Goal: Task Accomplishment & Management: Manage account settings

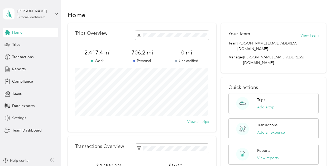
click at [28, 119] on div "Settings" at bounding box center [30, 118] width 55 height 9
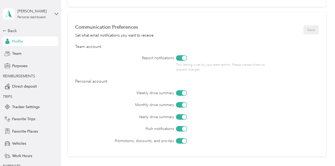
scroll to position [290, 0]
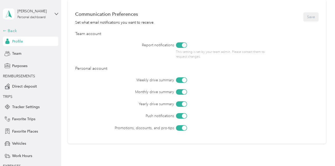
drag, startPoint x: 11, startPoint y: 39, endPoint x: 13, endPoint y: 33, distance: 6.4
click at [12, 36] on div "Back Profile Team Purposes REIMBURSEMENTS Direct deposit TRIPS Tracker Settings…" at bounding box center [30, 115] width 55 height 174
click at [14, 31] on div "Back" at bounding box center [29, 31] width 53 height 6
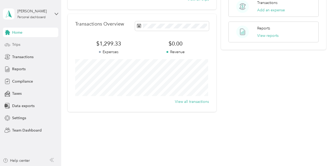
click at [15, 45] on span "Trips" at bounding box center [16, 45] width 8 height 6
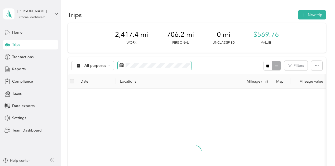
click at [141, 68] on span at bounding box center [155, 65] width 74 height 9
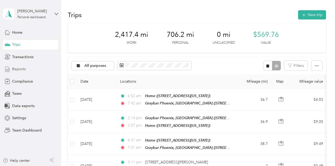
click at [23, 65] on div "Reports" at bounding box center [30, 69] width 55 height 9
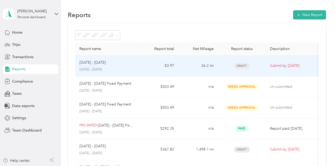
click at [178, 67] on td "$3.97" at bounding box center [158, 66] width 40 height 21
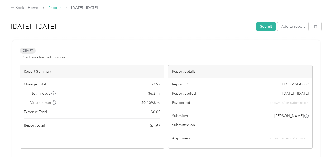
click at [52, 10] on link "Reports" at bounding box center [54, 8] width 13 height 4
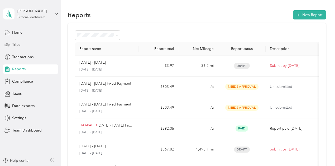
click at [16, 41] on div "Trips" at bounding box center [30, 44] width 55 height 9
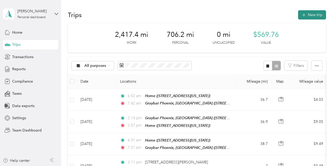
click at [313, 16] on button "New trip" at bounding box center [312, 14] width 28 height 9
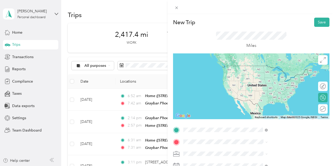
click at [267, 76] on span "[STREET_ADDRESS][US_STATE]" at bounding box center [275, 73] width 53 height 4
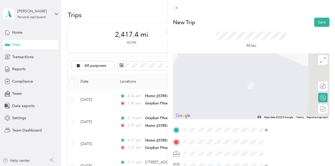
click at [270, 81] on strong "Graybar Phoenix, [GEOGRAPHIC_DATA]" at bounding box center [294, 82] width 54 height 9
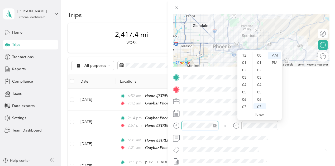
scroll to position [32, 0]
click at [246, 70] on div "06" at bounding box center [244, 68] width 13 height 7
click at [259, 98] on div "45" at bounding box center [259, 98] width 13 height 7
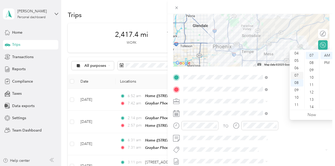
click at [295, 75] on div "07" at bounding box center [297, 75] width 13 height 7
click at [311, 100] on div "45" at bounding box center [312, 98] width 13 height 7
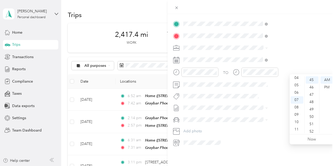
scroll to position [110, 0]
click at [258, 118] on span at bounding box center [255, 120] width 148 height 8
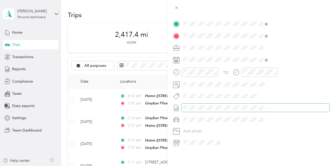
click at [258, 106] on span at bounding box center [255, 108] width 148 height 8
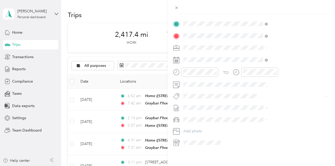
click at [255, 119] on span "[DATE] - [DATE]" at bounding box center [252, 121] width 26 height 6
click at [253, 122] on div "Ram 1500 DS" at bounding box center [281, 124] width 81 height 6
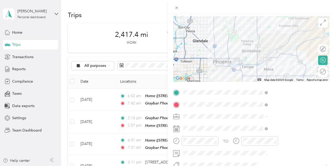
scroll to position [0, 0]
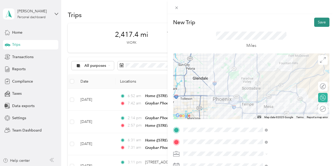
click at [317, 23] on button "Save" at bounding box center [321, 22] width 15 height 9
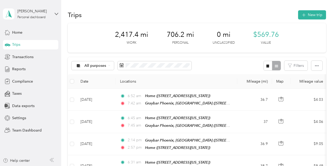
click at [21, 37] on div "Home Trips Transactions Reports Compliance Taxes Data exports Settings Team Das…" at bounding box center [30, 82] width 55 height 108
click at [23, 33] on div "Home" at bounding box center [30, 32] width 55 height 9
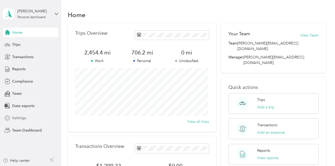
click at [17, 116] on span "Settings" at bounding box center [19, 118] width 14 height 6
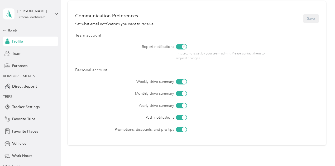
scroll to position [316, 0]
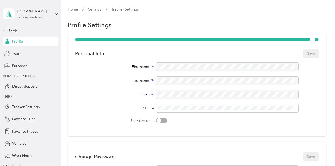
click at [36, 41] on div "Profile" at bounding box center [30, 41] width 55 height 9
click at [6, 31] on div "Back" at bounding box center [29, 31] width 53 height 6
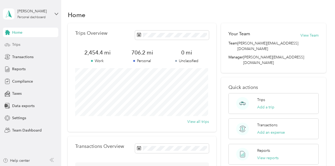
click at [20, 42] on span "Trips" at bounding box center [16, 45] width 8 height 6
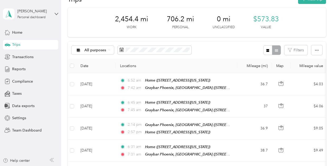
scroll to position [53, 0]
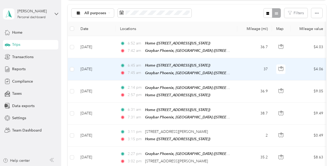
click at [238, 64] on td "37" at bounding box center [254, 69] width 35 height 22
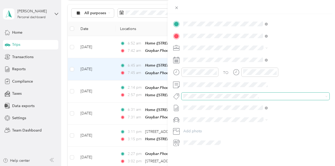
scroll to position [110, 0]
click at [21, 59] on div "Trip details Save This trip cannot be edited because it is either under review,…" at bounding box center [167, 83] width 335 height 166
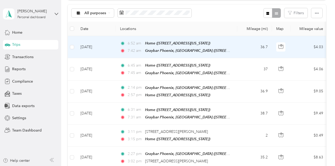
click at [99, 47] on td "[DATE]" at bounding box center [96, 47] width 40 height 22
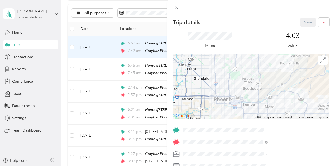
click at [24, 60] on div "Trip details Save This trip cannot be edited because it is either under review,…" at bounding box center [167, 83] width 335 height 166
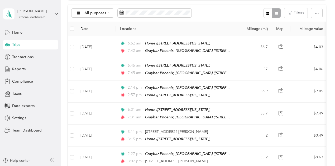
click at [16, 69] on div at bounding box center [167, 83] width 335 height 166
click at [16, 69] on span "Reports" at bounding box center [18, 69] width 13 height 6
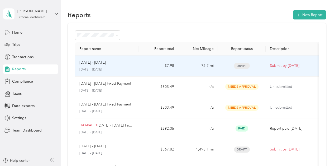
click at [196, 71] on td "72.7 mi" at bounding box center [198, 66] width 40 height 21
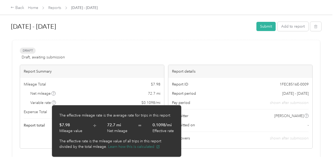
click at [124, 146] on button "Learn how this is calculated" at bounding box center [134, 147] width 52 height 6
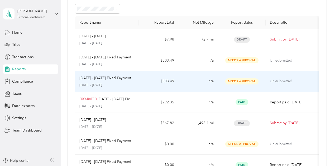
scroll to position [53, 0]
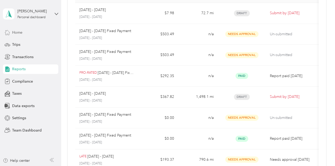
click at [32, 35] on div "Home" at bounding box center [30, 32] width 55 height 9
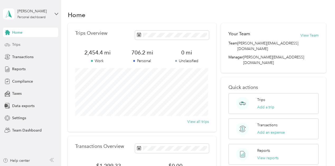
click at [29, 47] on div "Trips" at bounding box center [30, 44] width 55 height 9
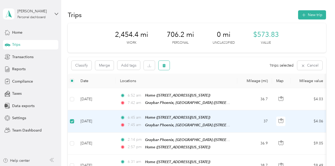
click at [165, 67] on icon "button" at bounding box center [164, 66] width 4 height 4
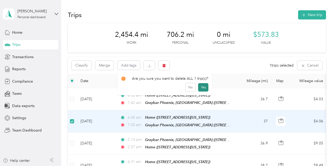
click at [200, 86] on button "Yes" at bounding box center [203, 87] width 10 height 8
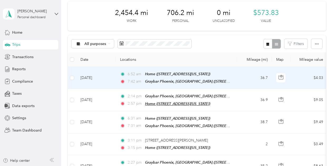
scroll to position [53, 0]
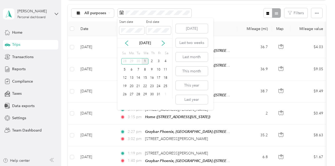
click at [143, 61] on div "1" at bounding box center [145, 61] width 7 height 7
click at [143, 62] on div "1" at bounding box center [145, 61] width 7 height 7
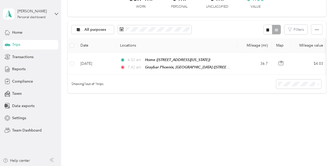
scroll to position [39, 0]
click at [36, 71] on div "Reports" at bounding box center [30, 69] width 55 height 9
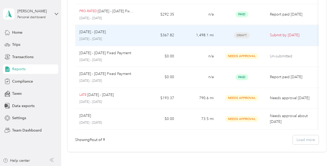
scroll to position [157, 0]
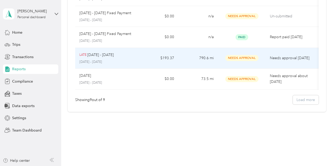
click at [143, 56] on td "$193.37" at bounding box center [158, 58] width 40 height 21
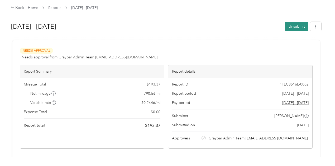
click at [286, 26] on button "Unsubmit" at bounding box center [296, 26] width 23 height 9
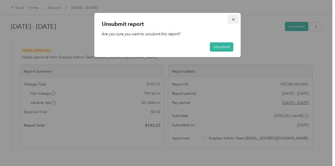
click at [234, 21] on icon "button" at bounding box center [233, 20] width 4 height 4
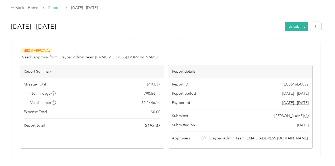
click at [57, 7] on link "Reports" at bounding box center [54, 8] width 13 height 4
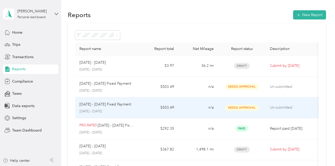
click at [120, 108] on div "Sep 1 - 30, 2025 Fixed Payment September 1 - 30, 2025" at bounding box center [106, 108] width 55 height 12
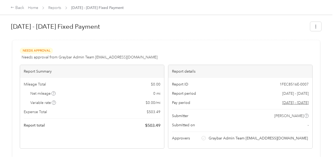
drag, startPoint x: 214, startPoint y: 46, endPoint x: 211, endPoint y: 45, distance: 3.4
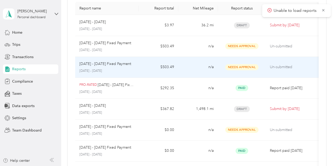
scroll to position [53, 0]
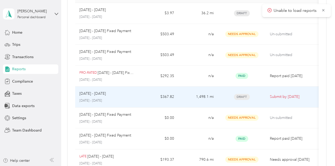
click at [135, 96] on td "Sep 1 - 30, 2025 September 1 - 30, 2025" at bounding box center [107, 97] width 64 height 21
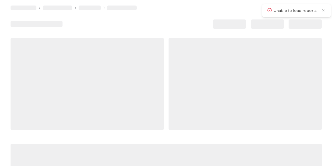
click at [323, 9] on icon at bounding box center [323, 10] width 4 height 5
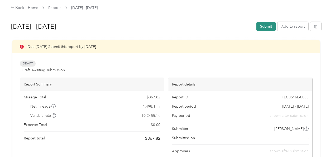
click at [260, 26] on button "Submit" at bounding box center [265, 26] width 19 height 9
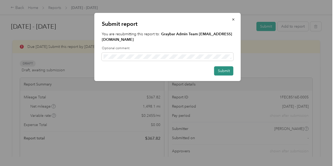
click at [224, 66] on button "Submit" at bounding box center [223, 70] width 19 height 9
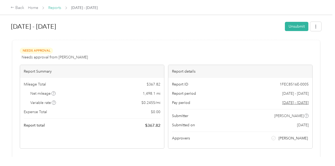
click at [57, 9] on link "Reports" at bounding box center [54, 8] width 13 height 4
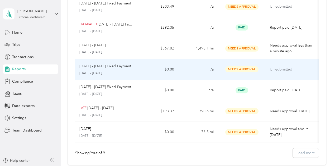
scroll to position [105, 0]
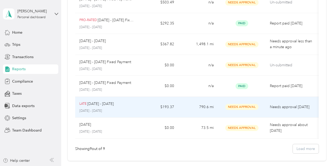
click at [120, 111] on p "[DATE] - [DATE]" at bounding box center [106, 111] width 55 height 5
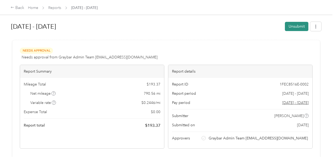
click at [295, 25] on button "Unsubmit" at bounding box center [296, 26] width 23 height 9
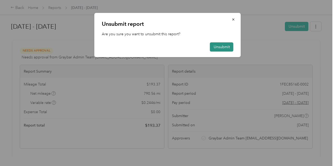
click at [224, 50] on button "Unsubmit" at bounding box center [221, 46] width 23 height 9
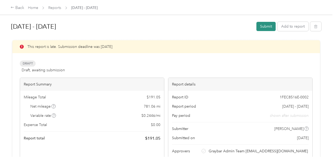
click at [270, 26] on button "Submit" at bounding box center [265, 26] width 19 height 9
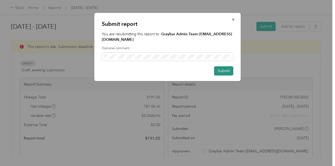
click at [223, 66] on button "Submit" at bounding box center [223, 70] width 19 height 9
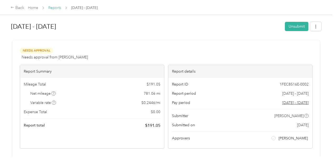
click at [58, 8] on link "Reports" at bounding box center [54, 8] width 13 height 4
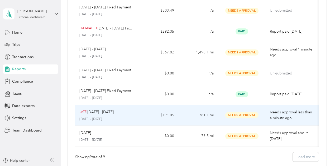
scroll to position [105, 0]
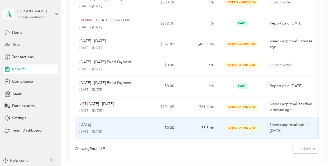
click at [126, 127] on div "Aug 2025 August 1 - 31, 2025" at bounding box center [106, 128] width 55 height 12
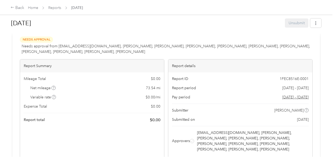
scroll to position [53, 0]
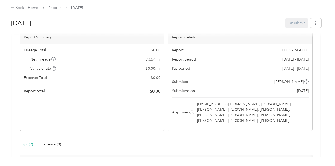
click at [282, 71] on span "[DATE] - [DATE]" at bounding box center [295, 69] width 26 height 6
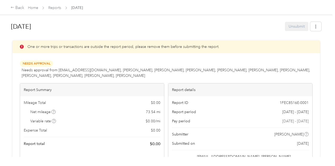
click at [282, 124] on span "[DATE] - [DATE]" at bounding box center [295, 122] width 26 height 6
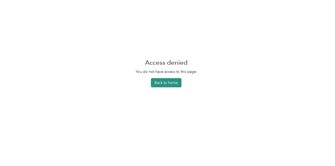
click at [166, 80] on button "Back to home" at bounding box center [166, 82] width 31 height 9
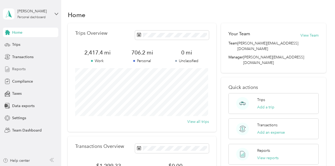
click at [23, 67] on span "Reports" at bounding box center [18, 69] width 13 height 6
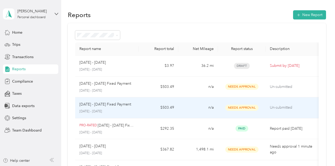
click at [160, 104] on td "$503.49" at bounding box center [158, 108] width 40 height 21
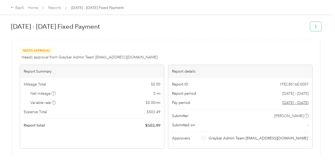
click at [314, 27] on icon "button" at bounding box center [316, 27] width 4 height 4
click at [258, 30] on h1 "[DATE] - [DATE] Fixed Payment" at bounding box center [158, 26] width 295 height 13
click at [47, 7] on div "Home Reports Sep 1 - 30, 2025 Fixed Payment" at bounding box center [76, 8] width 96 height 6
click at [54, 6] on link "Reports" at bounding box center [54, 8] width 13 height 4
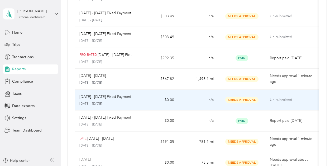
scroll to position [79, 0]
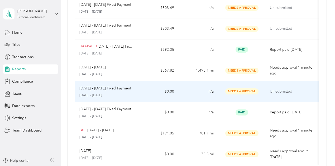
click at [139, 96] on td "$0.00" at bounding box center [158, 91] width 40 height 21
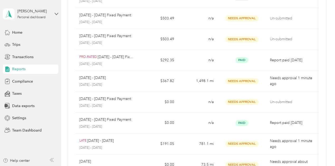
scroll to position [26, 0]
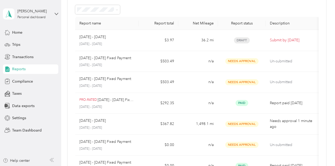
click at [273, 20] on th "Description" at bounding box center [291, 23] width 53 height 13
click at [241, 24] on div "Report status" at bounding box center [241, 23] width 39 height 4
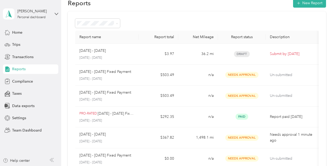
scroll to position [0, 0]
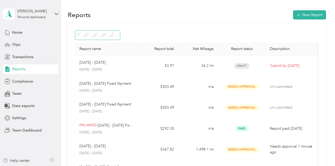
click at [104, 39] on span at bounding box center [97, 35] width 45 height 9
click at [105, 37] on span at bounding box center [97, 35] width 45 height 9
click at [103, 38] on span at bounding box center [97, 35] width 45 height 9
click at [115, 36] on span at bounding box center [116, 35] width 4 height 6
click at [118, 35] on icon at bounding box center [117, 35] width 2 height 2
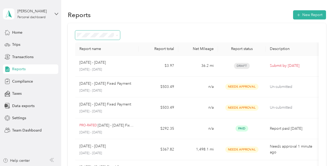
click at [107, 56] on li "Draft" at bounding box center [97, 54] width 45 height 9
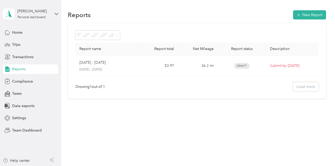
click at [101, 65] on li "Needs approval" at bounding box center [97, 63] width 45 height 9
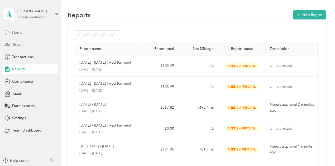
click at [23, 33] on div "Home" at bounding box center [30, 32] width 55 height 9
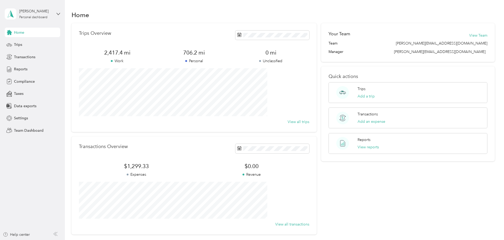
click at [35, 125] on div "Home Trips Transactions Reports Compliance Taxes Data exports Settings Team Das…" at bounding box center [32, 82] width 55 height 108
click at [35, 128] on span "Team Dashboard" at bounding box center [29, 131] width 30 height 6
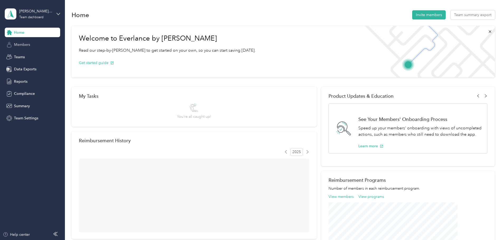
click at [37, 43] on div "Members" at bounding box center [32, 44] width 55 height 9
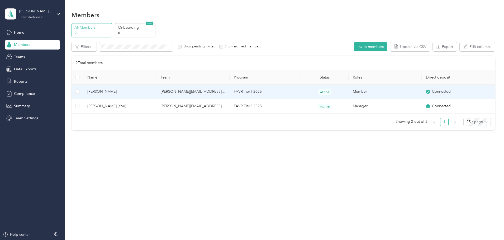
click at [135, 94] on span "Chase Atkins" at bounding box center [119, 92] width 65 height 6
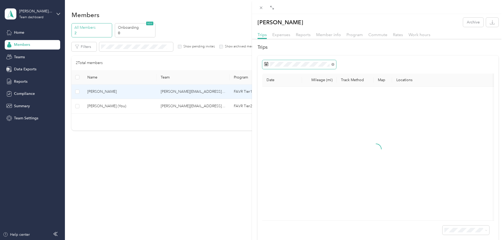
click at [284, 62] on span at bounding box center [299, 64] width 74 height 9
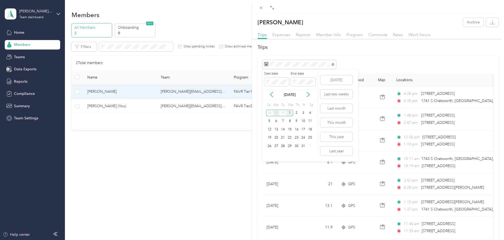
click at [273, 114] on div "29" at bounding box center [276, 113] width 7 height 7
click at [289, 145] on div "1" at bounding box center [289, 146] width 7 height 7
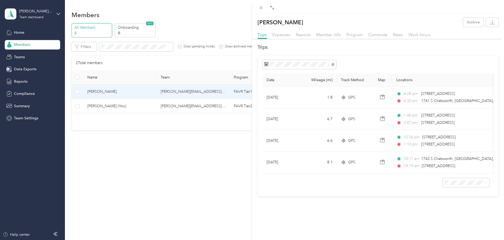
drag, startPoint x: 162, startPoint y: 133, endPoint x: 159, endPoint y: 132, distance: 3.1
click at [162, 132] on div "Chase Atkins Archive Trips Expenses Reports Member info Program Commute Rates W…" at bounding box center [252, 120] width 504 height 240
